Goal: Task Accomplishment & Management: Complete application form

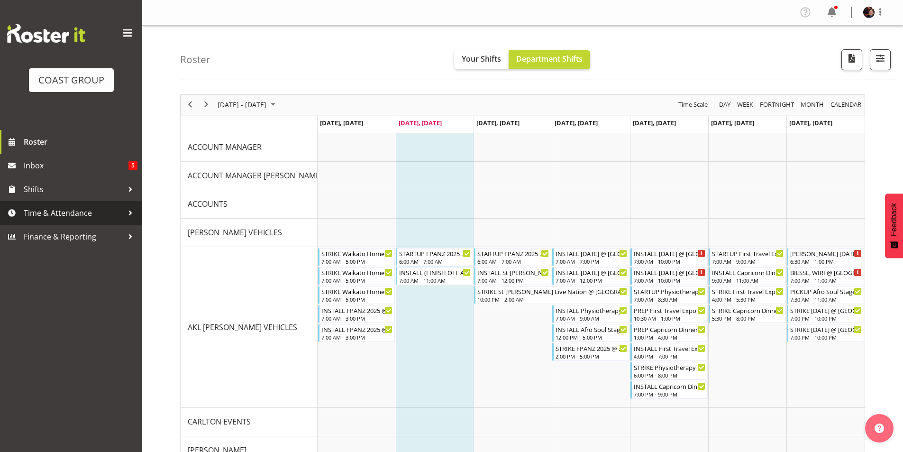
click at [54, 210] on span "Time & Attendance" at bounding box center [74, 213] width 100 height 14
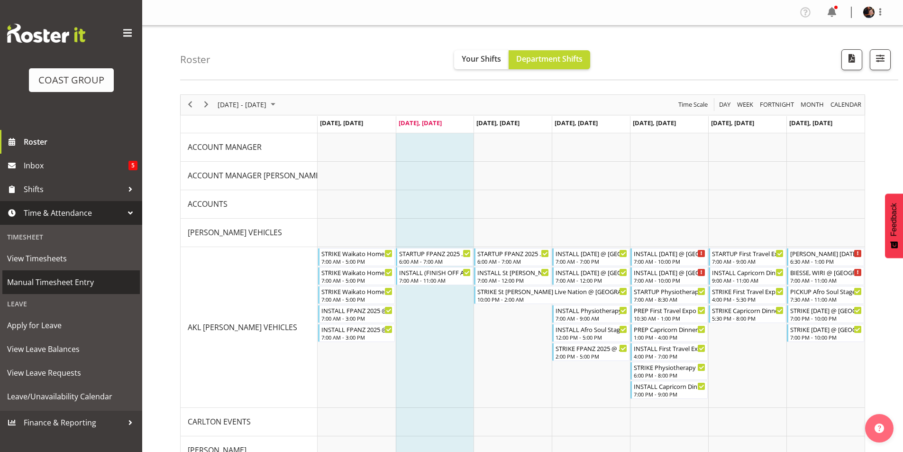
click at [61, 282] on span "Manual Timesheet Entry" at bounding box center [71, 282] width 128 height 14
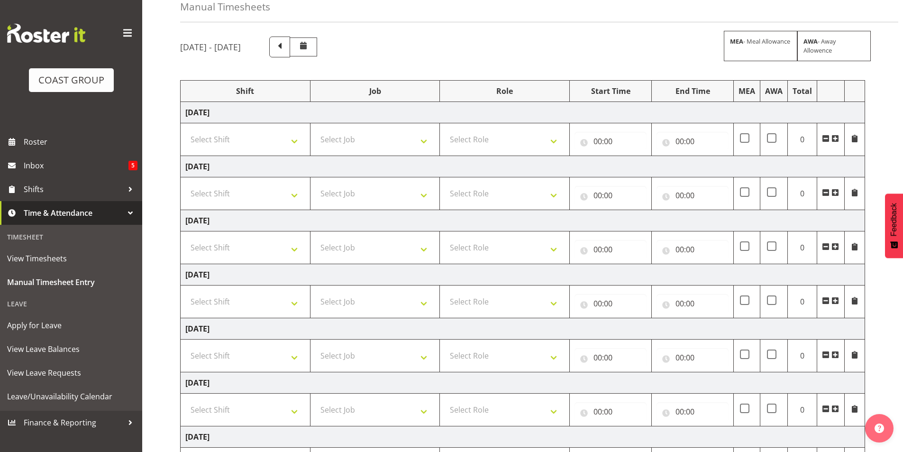
scroll to position [42, 0]
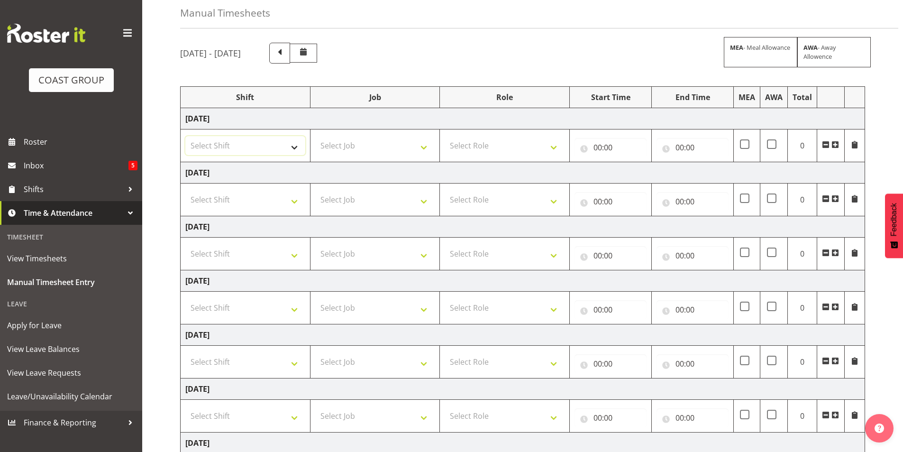
click at [293, 148] on select "Select Shift "Baradene Art Show 2025 @ [GEOGRAPHIC_DATA] on site @ TBC 1 SLP PR…" at bounding box center [245, 145] width 120 height 19
select select "5001"
click at [185, 136] on select "Select Shift "Baradene Art Show 2025 @ [GEOGRAPHIC_DATA] on site @ TBC 1 SLP PR…" at bounding box center [245, 145] width 120 height 19
click at [280, 196] on select "Select Shift "Baradene Art Show 2025 @ [GEOGRAPHIC_DATA] on site @ TBC 1 SLP PR…" at bounding box center [245, 199] width 120 height 19
select select "5001"
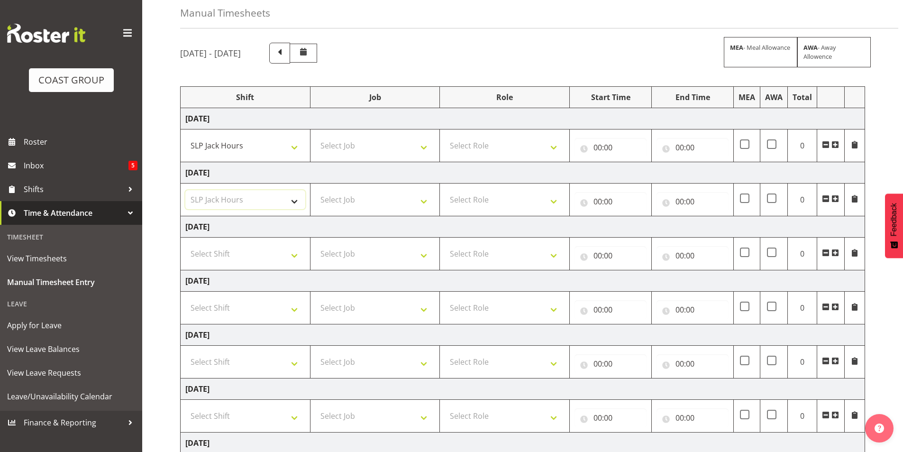
click at [185, 190] on select "Select Shift "Baradene Art Show 2025 @ [GEOGRAPHIC_DATA] on site @ TBC 1 SLP PR…" at bounding box center [245, 199] width 120 height 19
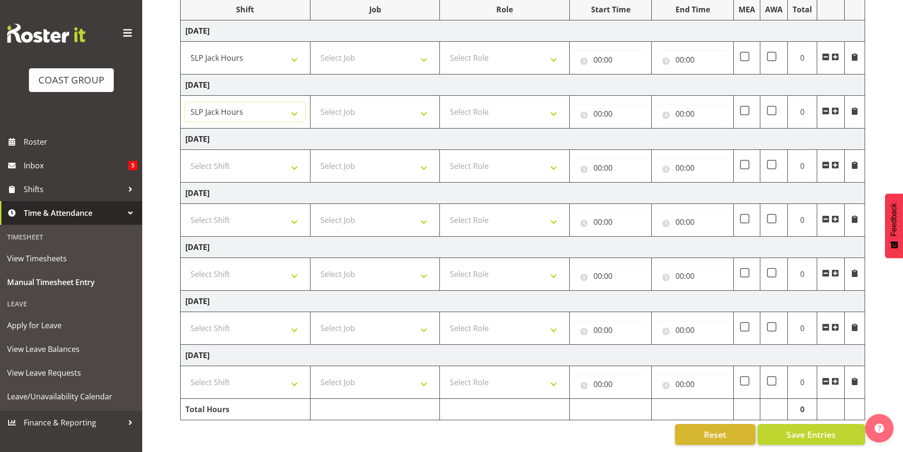
scroll to position [136, 0]
click at [243, 318] on select "Select Shift "Baradene Art Show 2025 @ [GEOGRAPHIC_DATA] on site @ TBC 1 SLP PR…" at bounding box center [245, 327] width 120 height 19
select select "5001"
click at [185, 318] on select "Select Shift "Baradene Art Show 2025 @ [GEOGRAPHIC_DATA] on site @ TBC 1 SLP PR…" at bounding box center [245, 327] width 120 height 19
drag, startPoint x: 254, startPoint y: 376, endPoint x: 249, endPoint y: 372, distance: 6.6
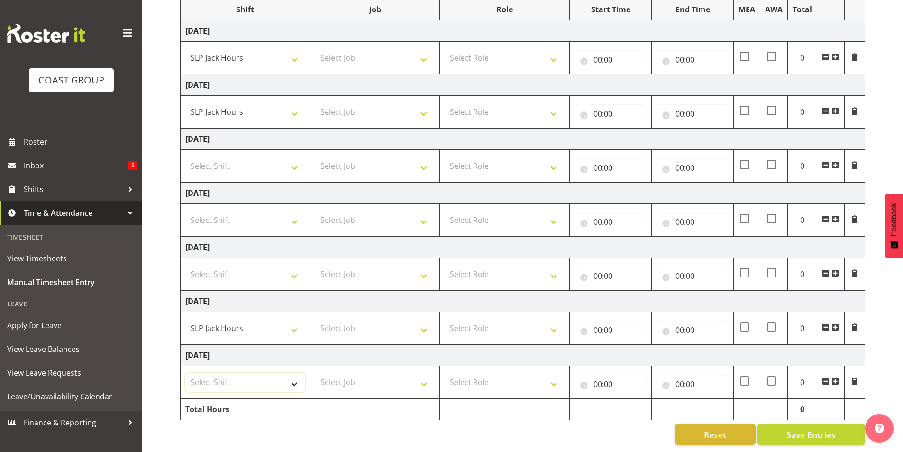
click at [254, 375] on select "Select Shift "Baradene Art Show 2025 @ [GEOGRAPHIC_DATA] on site @ TBC 1 SLP PR…" at bounding box center [245, 381] width 120 height 19
select select "5001"
click at [185, 372] on select "Select Shift "Baradene Art Show 2025 @ [GEOGRAPHIC_DATA] on site @ TBC 1 SLP PR…" at bounding box center [245, 381] width 120 height 19
click at [371, 379] on select "Select Job 1 Carlton Events 1 [PERSON_NAME][GEOGRAPHIC_DATA] 1 [PERSON_NAME][GE…" at bounding box center [375, 381] width 120 height 19
select select "45"
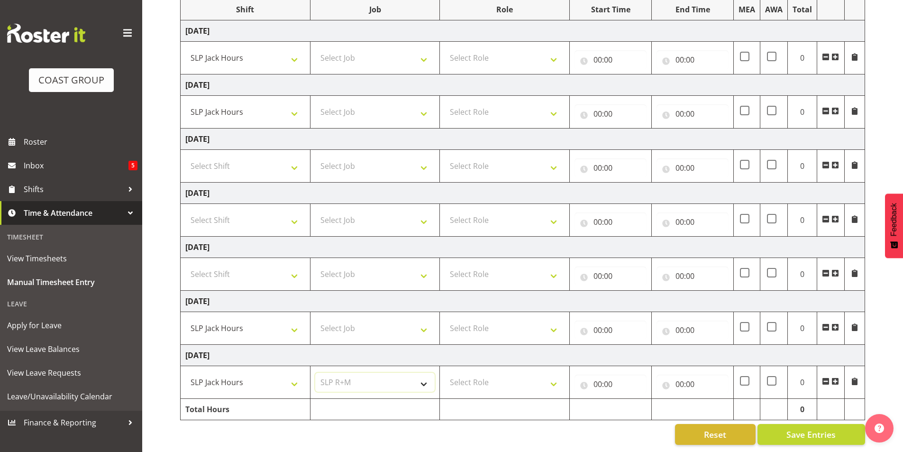
click at [315, 372] on select "Select Job 1 Carlton Events 1 [PERSON_NAME][GEOGRAPHIC_DATA] 1 [PERSON_NAME][GE…" at bounding box center [375, 381] width 120 height 19
click at [377, 322] on select "Select Job 1 Carlton Events 1 [PERSON_NAME][GEOGRAPHIC_DATA] 1 [PERSON_NAME][GE…" at bounding box center [375, 327] width 120 height 19
select select "45"
click at [315, 318] on select "Select Job 1 Carlton Events 1 [PERSON_NAME][GEOGRAPHIC_DATA] 1 [PERSON_NAME][GE…" at bounding box center [375, 327] width 120 height 19
click at [361, 102] on select "Select Job 1 Carlton Events 1 [PERSON_NAME][GEOGRAPHIC_DATA] 1 [PERSON_NAME][GE…" at bounding box center [375, 111] width 120 height 19
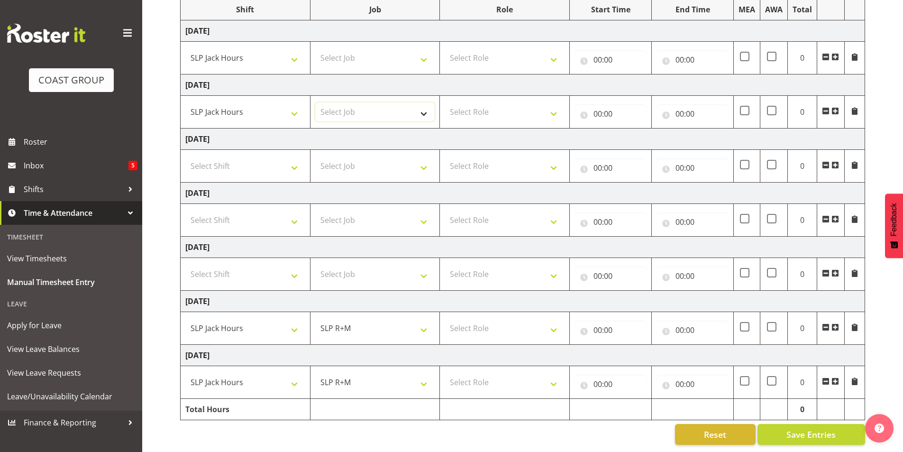
select select "45"
click at [315, 102] on select "Select Job 1 Carlton Events 1 [PERSON_NAME][GEOGRAPHIC_DATA] 1 [PERSON_NAME][GE…" at bounding box center [375, 111] width 120 height 19
click at [382, 54] on select "Select Job 1 Carlton Events 1 [PERSON_NAME][GEOGRAPHIC_DATA] 1 [PERSON_NAME][GE…" at bounding box center [375, 57] width 120 height 19
select select "45"
click at [315, 48] on select "Select Job 1 Carlton Events 1 [PERSON_NAME][GEOGRAPHIC_DATA] 1 [PERSON_NAME][GE…" at bounding box center [375, 57] width 120 height 19
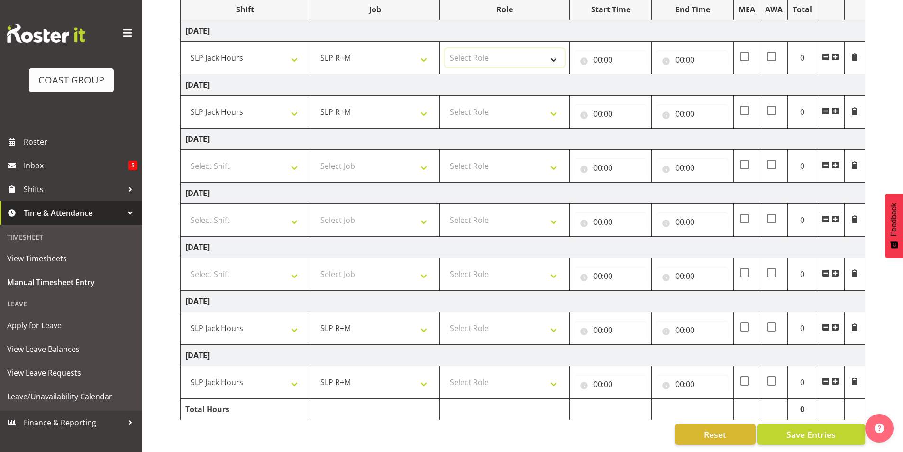
click at [548, 52] on select "Select Role SLP Repairs Technician" at bounding box center [505, 57] width 120 height 19
select select "126"
click at [445, 48] on select "Select Role SLP Repairs Technician" at bounding box center [505, 57] width 120 height 19
click at [550, 105] on select "Select Role SLP Repairs Technician" at bounding box center [505, 111] width 120 height 19
select select "126"
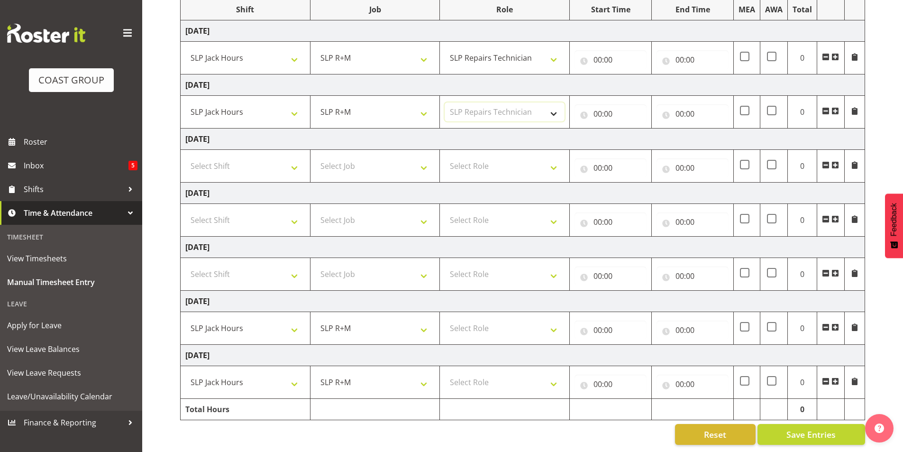
click at [445, 102] on select "Select Role SLP Repairs Technician" at bounding box center [505, 111] width 120 height 19
click at [520, 321] on select "Select Role SLP Repairs Technician" at bounding box center [505, 327] width 120 height 19
select select "126"
click at [445, 318] on select "Select Role SLP Repairs Technician" at bounding box center [505, 327] width 120 height 19
click at [541, 378] on select "Select Role SLP Repairs Technician" at bounding box center [505, 381] width 120 height 19
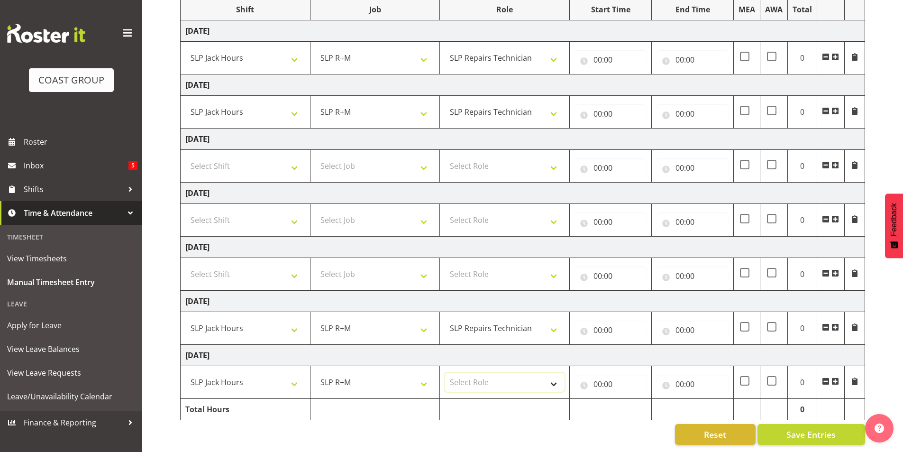
select select "126"
click at [445, 372] on select "Select Role SLP Repairs Technician" at bounding box center [505, 381] width 120 height 19
click at [598, 55] on input "00:00" at bounding box center [610, 59] width 72 height 19
click at [636, 78] on select "00 01 02 03 04 05 06 07 08 09 10 11 12 13 14 15 16 17 18 19 20 21 22 23" at bounding box center [638, 84] width 21 height 19
select select "6"
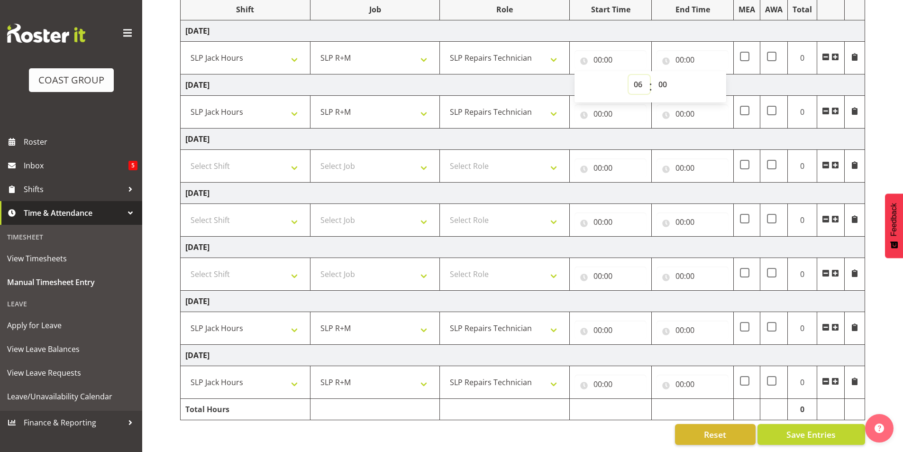
click at [628, 75] on select "00 01 02 03 04 05 06 07 08 09 10 11 12 13 14 15 16 17 18 19 20 21 22 23" at bounding box center [638, 84] width 21 height 19
type input "06:00"
click at [661, 79] on select "00 01 02 03 04 05 06 07 08 09 10 11 12 13 14 15 16 17 18 19 20 21 22 23 24 25 2…" at bounding box center [663, 84] width 21 height 19
select select "30"
click at [653, 75] on select "00 01 02 03 04 05 06 07 08 09 10 11 12 13 14 15 16 17 18 19 20 21 22 23 24 25 2…" at bounding box center [663, 84] width 21 height 19
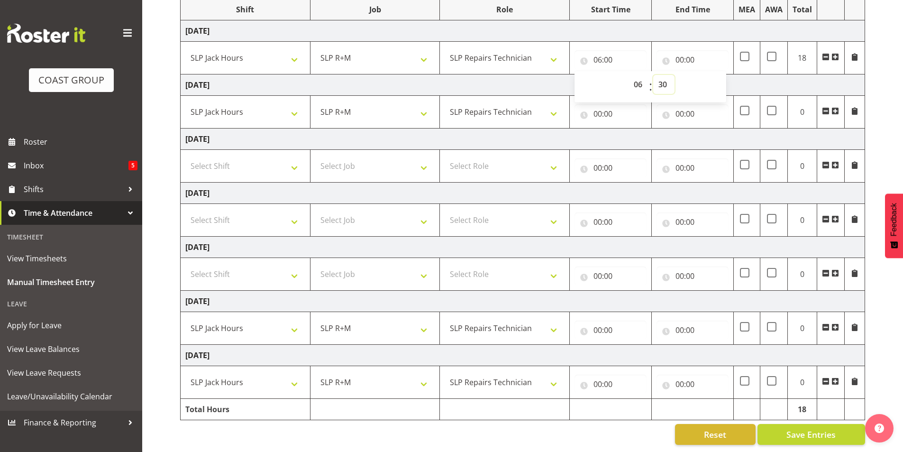
type input "06:30"
click at [607, 106] on input "00:00" at bounding box center [610, 113] width 72 height 19
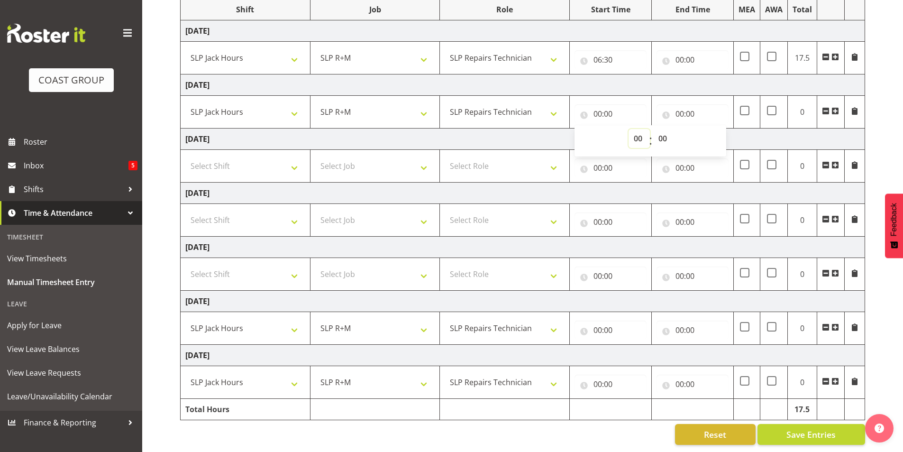
click at [636, 133] on select "00 01 02 03 04 05 06 07 08 09 10 11 12 13 14 15 16 17 18 19 20 21 22 23" at bounding box center [638, 138] width 21 height 19
select select "6"
click at [628, 129] on select "00 01 02 03 04 05 06 07 08 09 10 11 12 13 14 15 16 17 18 19 20 21 22 23" at bounding box center [638, 138] width 21 height 19
type input "06:00"
click at [661, 132] on select "00 01 02 03 04 05 06 07 08 09 10 11 12 13 14 15 16 17 18 19 20 21 22 23 24 25 2…" at bounding box center [663, 138] width 21 height 19
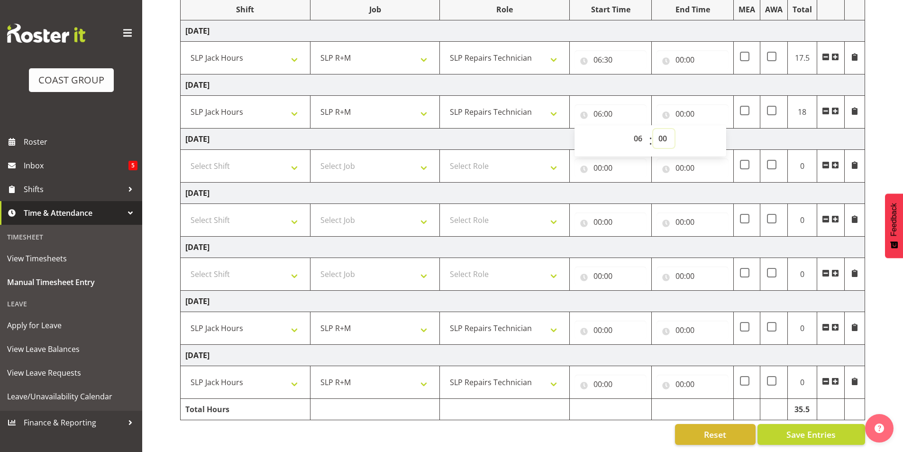
select select "30"
click at [653, 129] on select "00 01 02 03 04 05 06 07 08 09 10 11 12 13 14 15 16 17 18 19 20 21 22 23 24 25 2…" at bounding box center [663, 138] width 21 height 19
type input "06:30"
click at [595, 324] on input "00:00" at bounding box center [610, 329] width 72 height 19
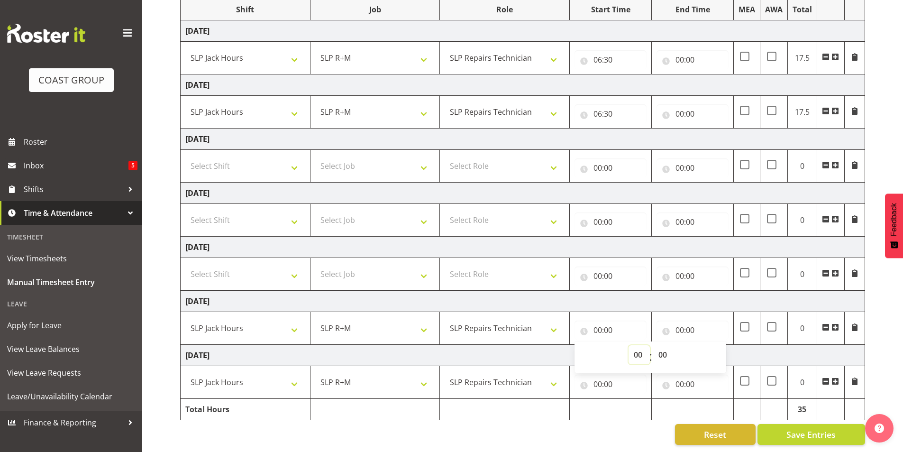
click at [639, 347] on select "00 01 02 03 04 05 06 07 08 09 10 11 12 13 14 15 16 17 18 19 20 21 22 23" at bounding box center [638, 354] width 21 height 19
select select "6"
click at [628, 345] on select "00 01 02 03 04 05 06 07 08 09 10 11 12 13 14 15 16 17 18 19 20 21 22 23" at bounding box center [638, 354] width 21 height 19
type input "06:00"
click at [663, 348] on select "00 01 02 03 04 05 06 07 08 09 10 11 12 13 14 15 16 17 18 19 20 21 22 23 24 25 2…" at bounding box center [663, 354] width 21 height 19
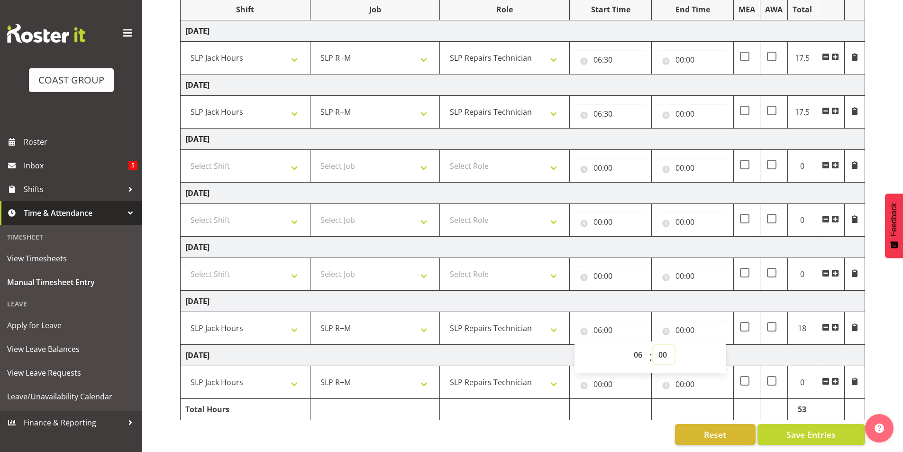
select select "30"
click at [653, 345] on select "00 01 02 03 04 05 06 07 08 09 10 11 12 13 14 15 16 17 18 19 20 21 22 23 24 25 2…" at bounding box center [663, 354] width 21 height 19
type input "06:30"
click at [598, 377] on input "00:00" at bounding box center [610, 383] width 72 height 19
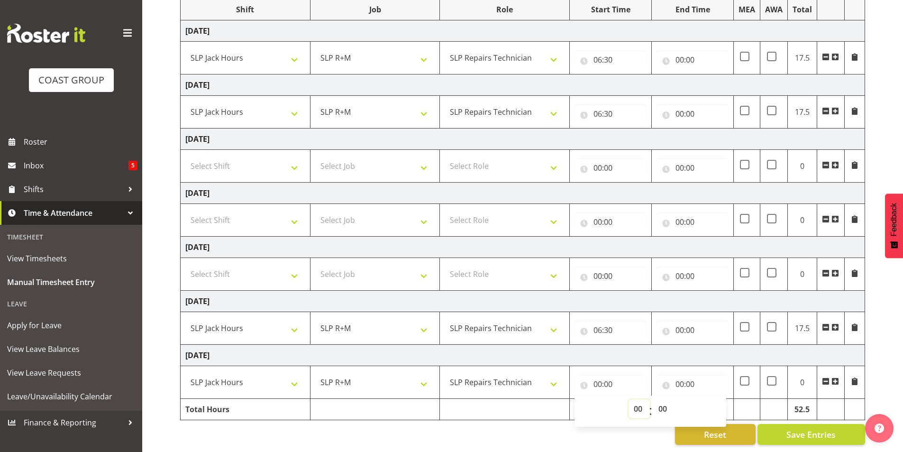
click at [638, 400] on select "00 01 02 03 04 05 06 07 08 09 10 11 12 13 14 15 16 17 18 19 20 21 22 23" at bounding box center [638, 408] width 21 height 19
select select "6"
click at [628, 399] on select "00 01 02 03 04 05 06 07 08 09 10 11 12 13 14 15 16 17 18 19 20 21 22 23" at bounding box center [638, 408] width 21 height 19
type input "06:00"
click at [661, 399] on select "00 01 02 03 04 05 06 07 08 09 10 11 12 13 14 15 16 17 18 19 20 21 22 23 24 25 2…" at bounding box center [663, 408] width 21 height 19
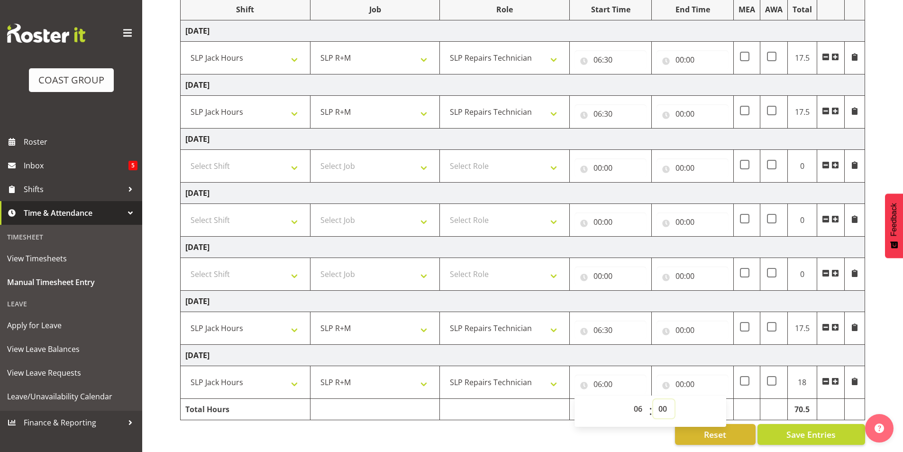
select select "30"
click at [653, 399] on select "00 01 02 03 04 05 06 07 08 09 10 11 12 13 14 15 16 17 18 19 20 21 22 23 24 25 2…" at bounding box center [663, 408] width 21 height 19
type input "06:30"
click at [680, 377] on input "00:00" at bounding box center [692, 383] width 72 height 19
click at [717, 402] on select "00 01 02 03 04 05 06 07 08 09 10 11 12 13 14 15 16 17 18 19 20 21 22 23" at bounding box center [720, 408] width 21 height 19
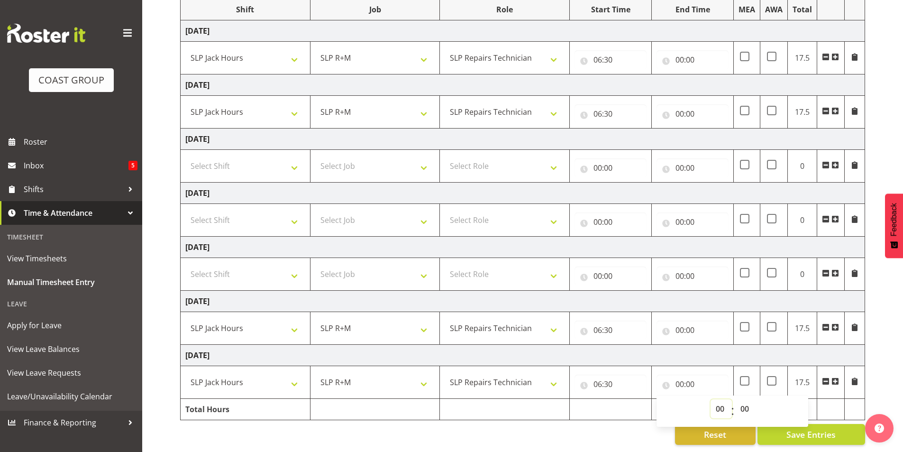
select select "14"
click at [710, 399] on select "00 01 02 03 04 05 06 07 08 09 10 11 12 13 14 15 16 17 18 19 20 21 22 23" at bounding box center [720, 408] width 21 height 19
type input "14:00"
click at [747, 401] on select "00 01 02 03 04 05 06 07 08 09 10 11 12 13 14 15 16 17 18 19 20 21 22 23 24 25 2…" at bounding box center [745, 408] width 21 height 19
select select "30"
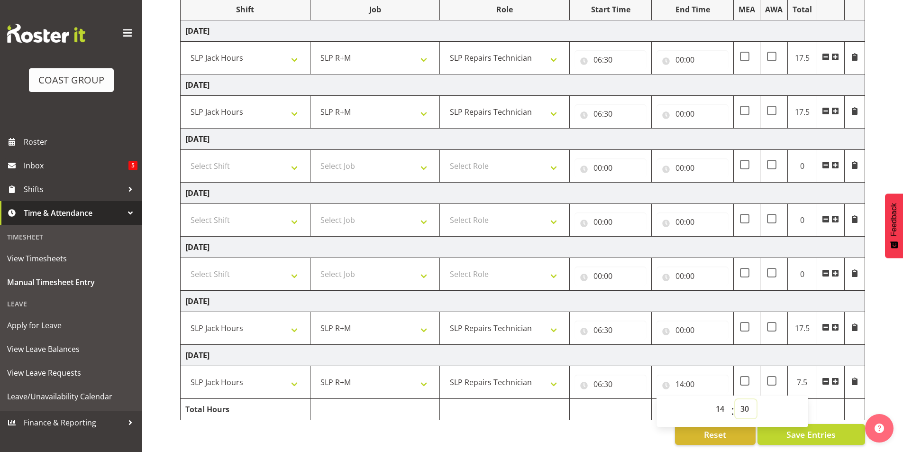
click at [735, 399] on select "00 01 02 03 04 05 06 07 08 09 10 11 12 13 14 15 16 17 18 19 20 21 22 23 24 25 2…" at bounding box center [745, 408] width 21 height 19
type input "14:30"
click at [679, 320] on input "00:00" at bounding box center [692, 329] width 72 height 19
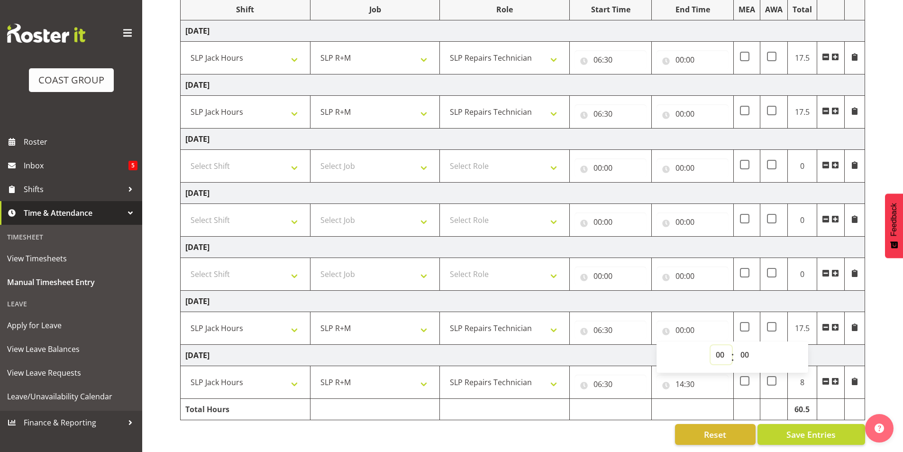
click at [720, 348] on select "00 01 02 03 04 05 06 07 08 09 10 11 12 13 14 15 16 17 18 19 20 21 22 23" at bounding box center [720, 354] width 21 height 19
select select "14"
click at [710, 345] on select "00 01 02 03 04 05 06 07 08 09 10 11 12 13 14 15 16 17 18 19 20 21 22 23" at bounding box center [720, 354] width 21 height 19
type input "14:00"
click at [743, 346] on select "00 01 02 03 04 05 06 07 08 09 10 11 12 13 14 15 16 17 18 19 20 21 22 23 24 25 2…" at bounding box center [745, 354] width 21 height 19
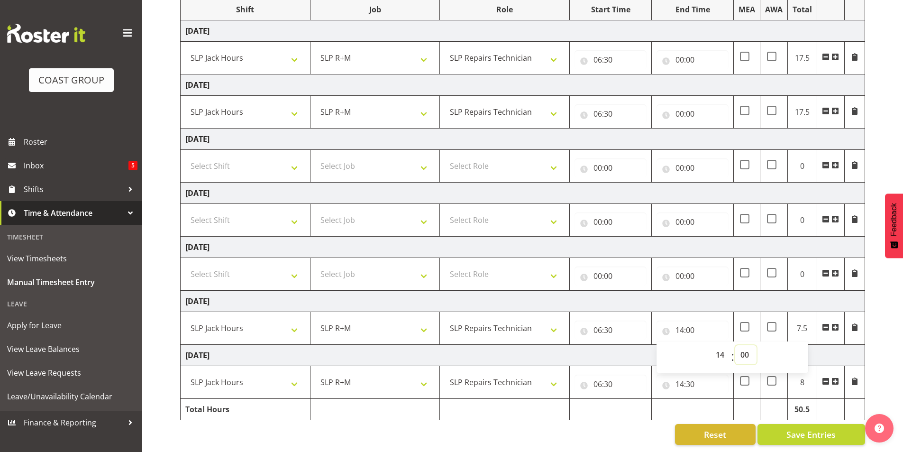
select select "30"
click at [735, 345] on select "00 01 02 03 04 05 06 07 08 09 10 11 12 13 14 15 16 17 18 19 20 21 22 23 24 25 2…" at bounding box center [745, 354] width 21 height 19
type input "14:30"
click at [676, 104] on input "00:00" at bounding box center [692, 113] width 72 height 19
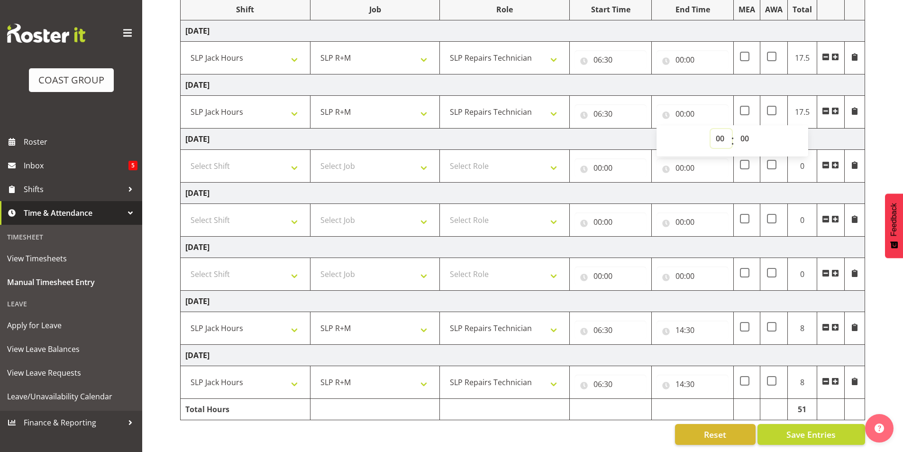
click at [719, 131] on select "00 01 02 03 04 05 06 07 08 09 10 11 12 13 14 15 16 17 18 19 20 21 22 23" at bounding box center [720, 138] width 21 height 19
select select "14"
click at [710, 129] on select "00 01 02 03 04 05 06 07 08 09 10 11 12 13 14 15 16 17 18 19 20 21 22 23" at bounding box center [720, 138] width 21 height 19
type input "14:00"
drag, startPoint x: 744, startPoint y: 130, endPoint x: 743, endPoint y: 136, distance: 5.9
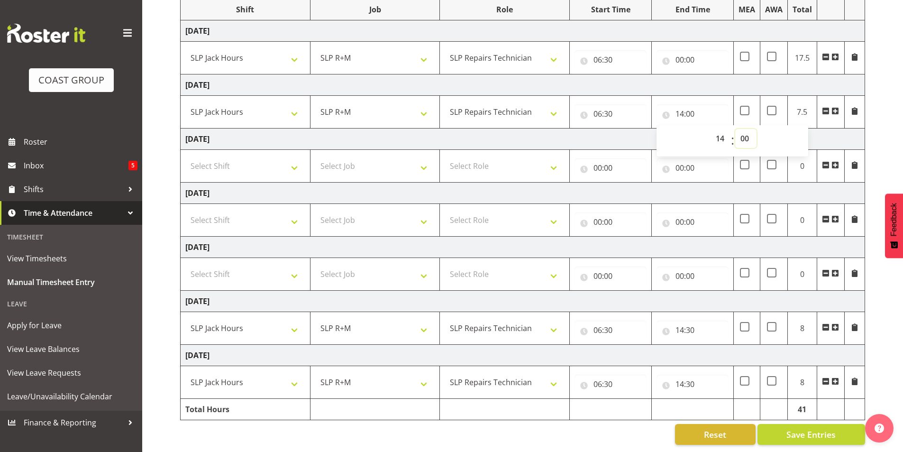
click at [744, 130] on select "00 01 02 03 04 05 06 07 08 09 10 11 12 13 14 15 16 17 18 19 20 21 22 23 24 25 2…" at bounding box center [745, 138] width 21 height 19
select select "30"
click at [735, 129] on select "00 01 02 03 04 05 06 07 08 09 10 11 12 13 14 15 16 17 18 19 20 21 22 23 24 25 2…" at bounding box center [745, 138] width 21 height 19
type input "14:30"
click at [677, 54] on input "00:00" at bounding box center [692, 59] width 72 height 19
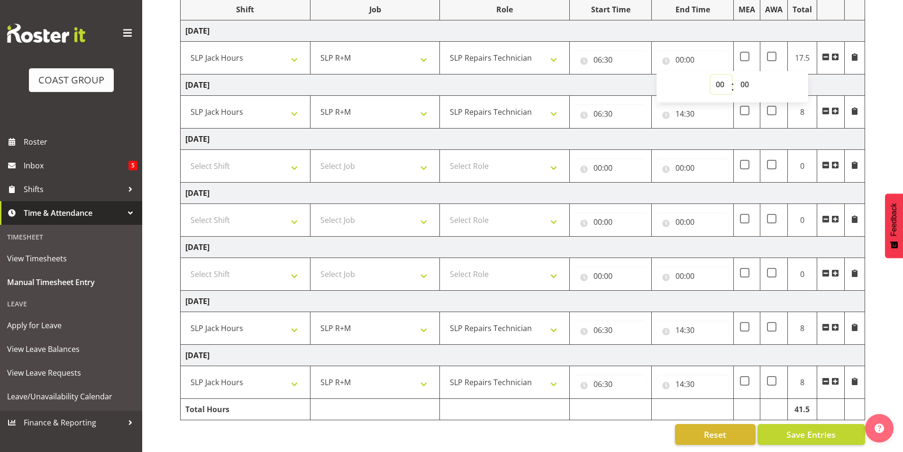
drag, startPoint x: 717, startPoint y: 73, endPoint x: 720, endPoint y: 80, distance: 7.0
click at [719, 75] on select "00 01 02 03 04 05 06 07 08 09 10 11 12 13 14 15 16 17 18 19 20 21 22 23" at bounding box center [720, 84] width 21 height 19
select select "14"
click at [710, 75] on select "00 01 02 03 04 05 06 07 08 09 10 11 12 13 14 15 16 17 18 19 20 21 22 23" at bounding box center [720, 84] width 21 height 19
type input "14:00"
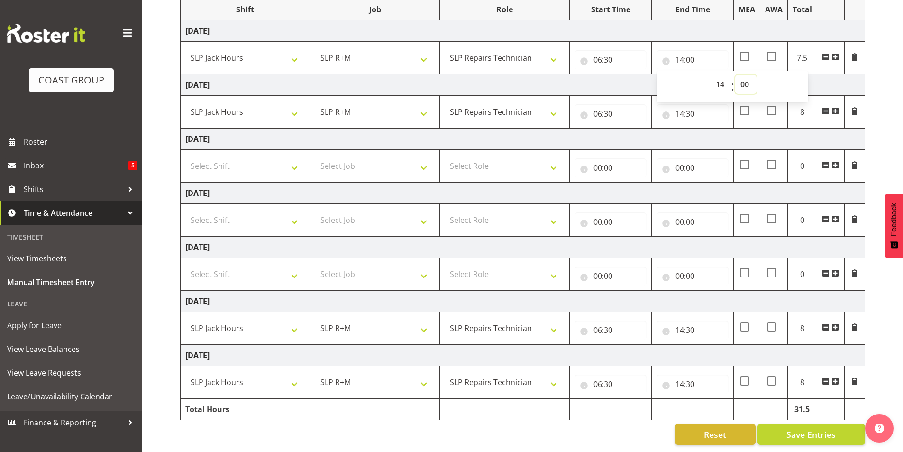
click at [744, 75] on select "00 01 02 03 04 05 06 07 08 09 10 11 12 13 14 15 16 17 18 19 20 21 22 23 24 25 2…" at bounding box center [745, 84] width 21 height 19
select select "30"
click at [735, 75] on select "00 01 02 03 04 05 06 07 08 09 10 11 12 13 14 15 16 17 18 19 20 21 22 23 24 25 2…" at bounding box center [745, 84] width 21 height 19
type input "14:30"
click at [891, 58] on div "[DATE] - [DATE] MEA - Meal Allowance AWA - Away Allowence Shift Job Role Start …" at bounding box center [541, 200] width 723 height 504
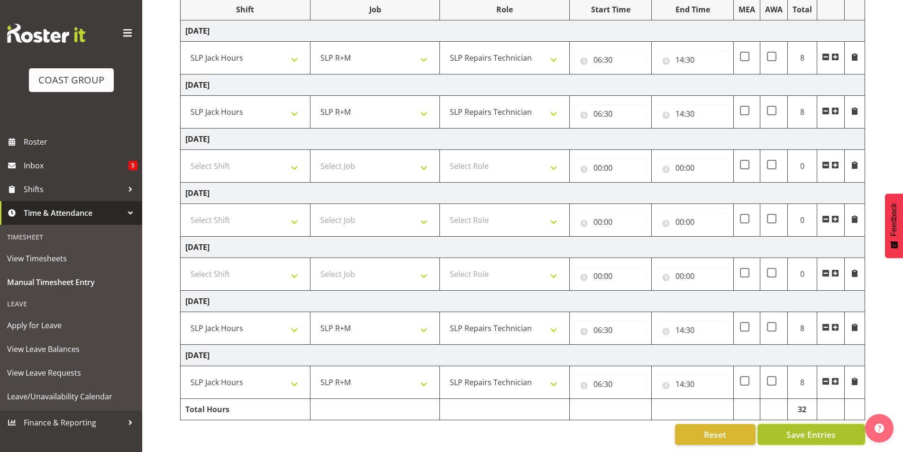
click at [809, 428] on span "Save Entries" at bounding box center [810, 434] width 49 height 12
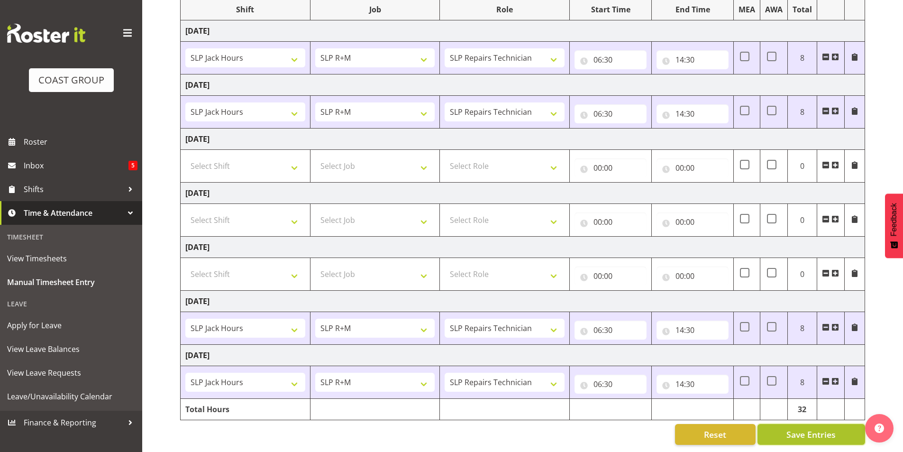
click at [833, 429] on span "Save Entries" at bounding box center [810, 434] width 49 height 12
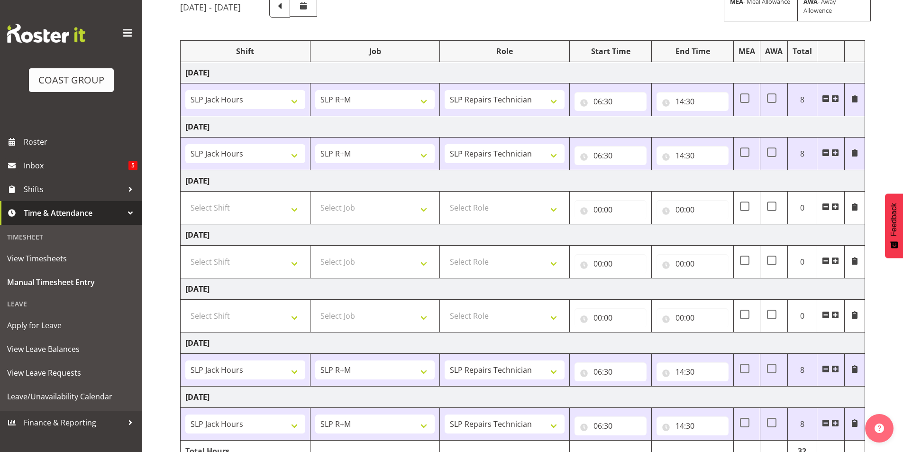
scroll to position [0, 0]
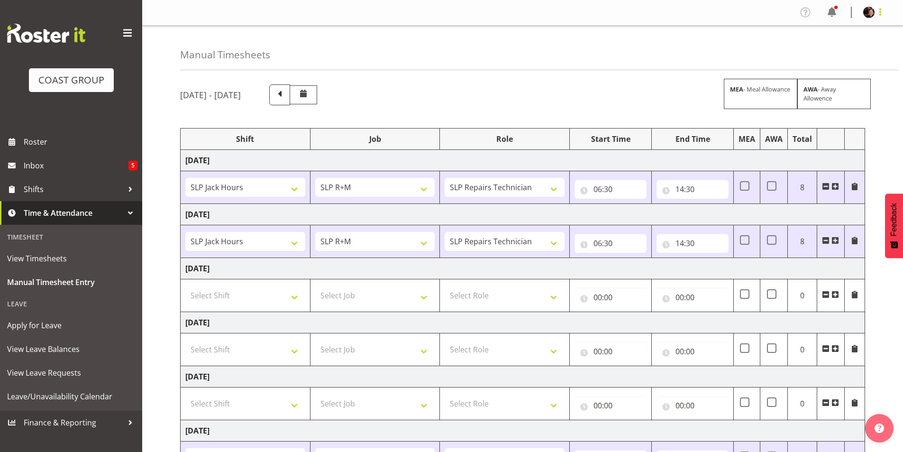
click at [881, 12] on span at bounding box center [879, 11] width 11 height 11
click at [824, 51] on link "Log Out" at bounding box center [840, 49] width 91 height 17
